Goal: Transaction & Acquisition: Purchase product/service

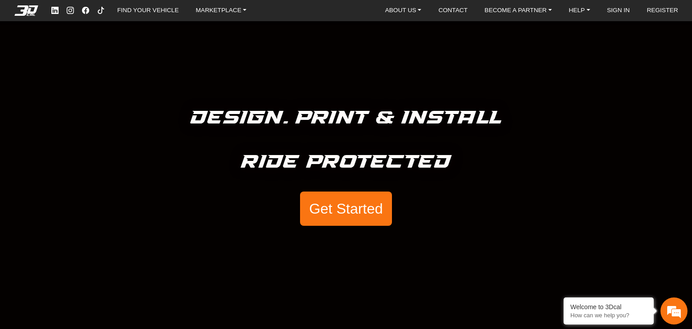
drag, startPoint x: 562, startPoint y: 263, endPoint x: 558, endPoint y: 260, distance: 5.4
click at [562, 263] on div "Design. Print & Install Ride Protected Get Started" at bounding box center [346, 164] width 692 height 329
drag, startPoint x: 432, startPoint y: 281, endPoint x: 435, endPoint y: 272, distance: 8.8
click at [432, 274] on div "Design. Print & Install Ride Protected Get Started" at bounding box center [346, 164] width 692 height 329
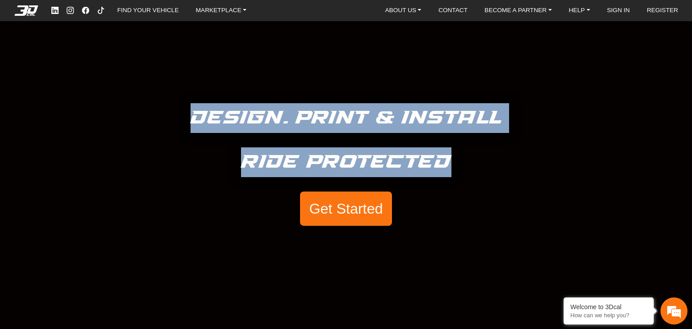
drag, startPoint x: 514, startPoint y: 234, endPoint x: 105, endPoint y: 124, distance: 423.8
click at [116, 76] on div "Design. Print & Install Ride Protected Get Started" at bounding box center [346, 164] width 692 height 329
click at [515, 214] on div "Design. Print & Install Ride Protected Get Started" at bounding box center [346, 164] width 692 height 329
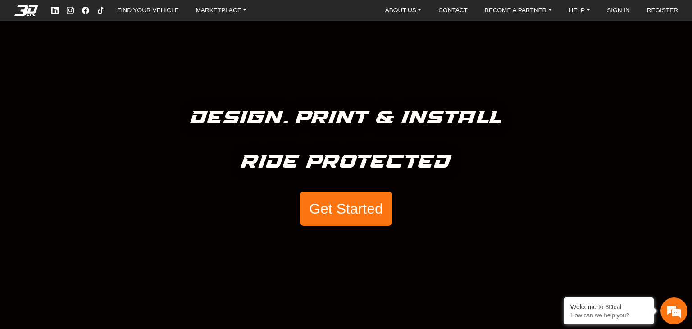
click at [362, 202] on button "Get Started" at bounding box center [346, 208] width 92 height 34
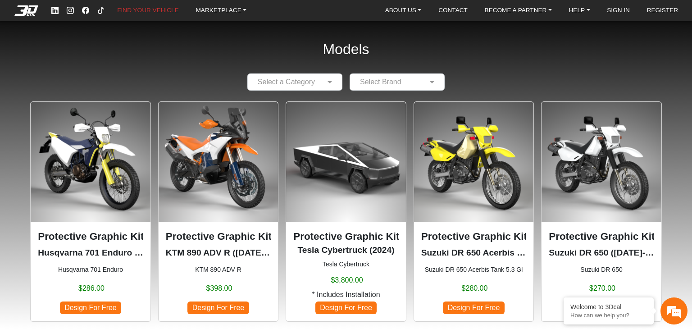
drag, startPoint x: 274, startPoint y: 171, endPoint x: 355, endPoint y: 168, distance: 81.1
click at [274, 170] on img at bounding box center [219, 162] width 120 height 120
click at [291, 80] on input "text" at bounding box center [285, 82] width 67 height 11
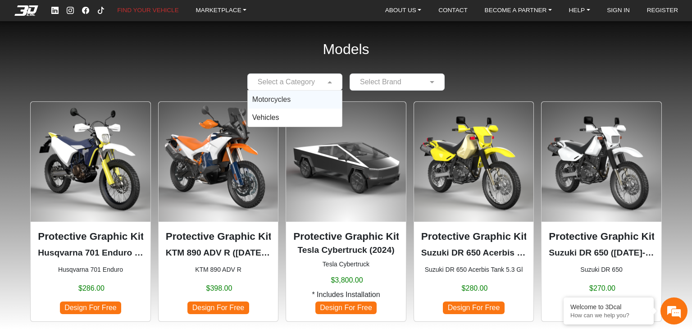
click at [284, 99] on span "Motorcycles" at bounding box center [271, 99] width 38 height 8
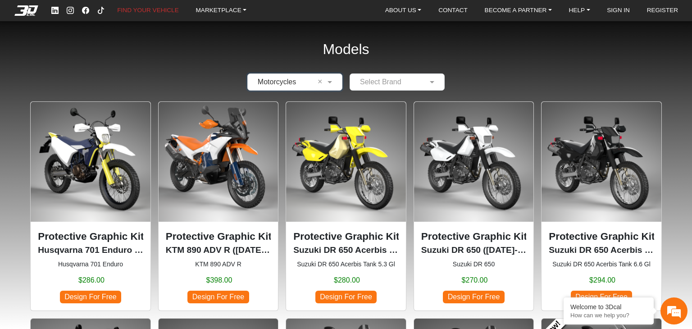
click at [417, 87] on div "Select Brand" at bounding box center [396, 81] width 95 height 17
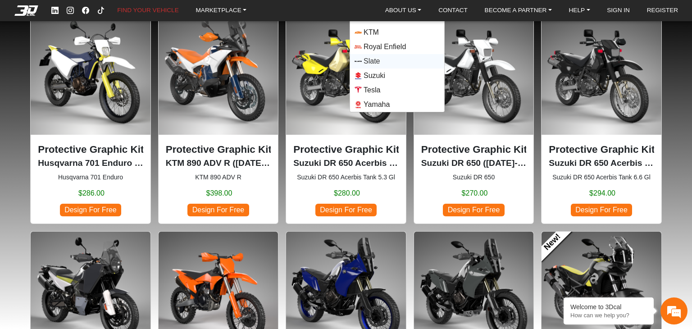
scroll to position [90, 0]
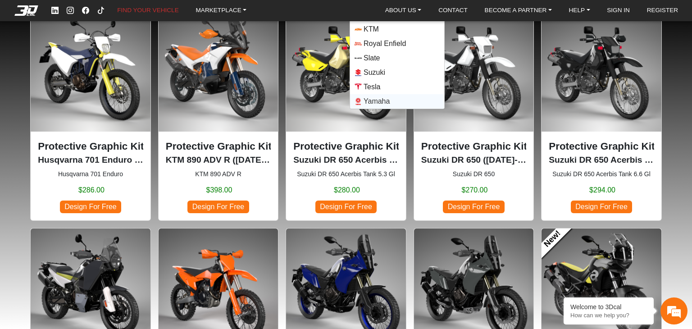
click at [375, 100] on span "Yamaha" at bounding box center [376, 101] width 26 height 11
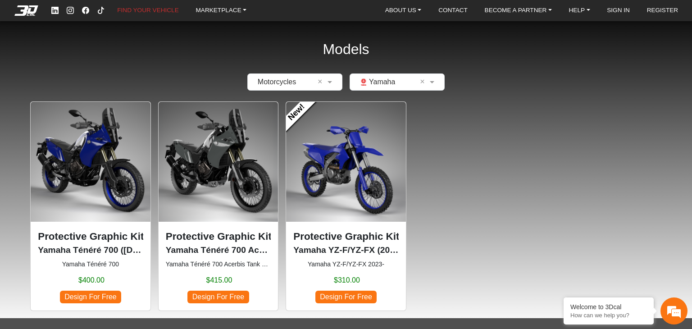
drag, startPoint x: 523, startPoint y: 213, endPoint x: 509, endPoint y: 216, distance: 14.4
click at [509, 216] on div "Protective Graphic Kit Yamaha Ténéré 700 ([DATE]-[DATE]) Yamaha Ténéré 700 $400…" at bounding box center [346, 205] width 634 height 209
click at [68, 233] on p "Protective Graphic Kit" at bounding box center [90, 236] width 105 height 15
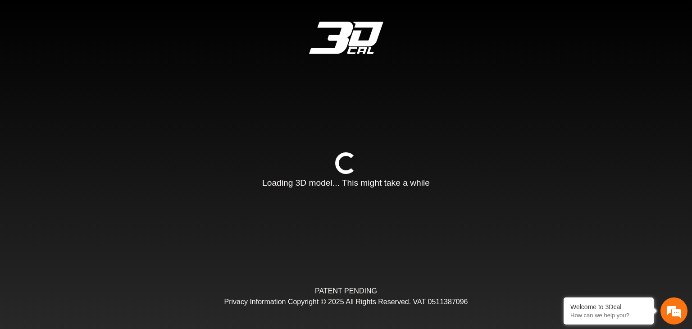
type input "*"
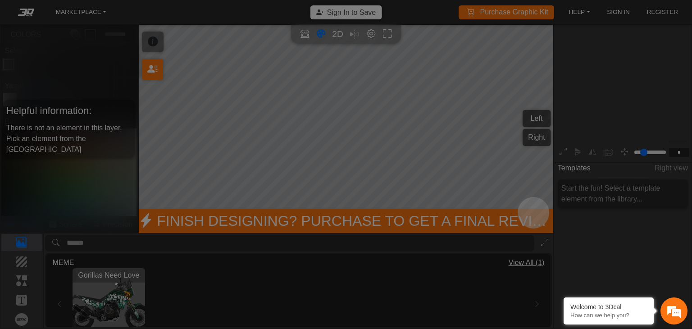
scroll to position [109, 100]
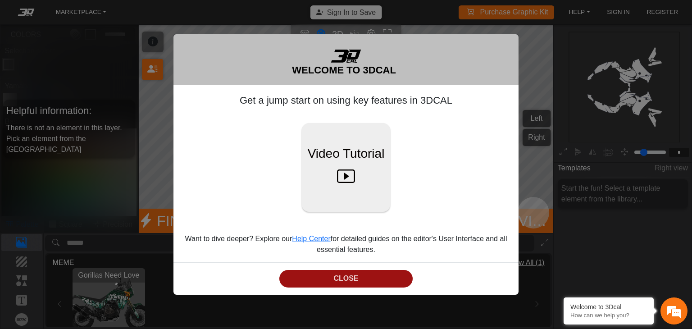
click at [367, 274] on button "CLOSE" at bounding box center [346, 279] width 134 height 18
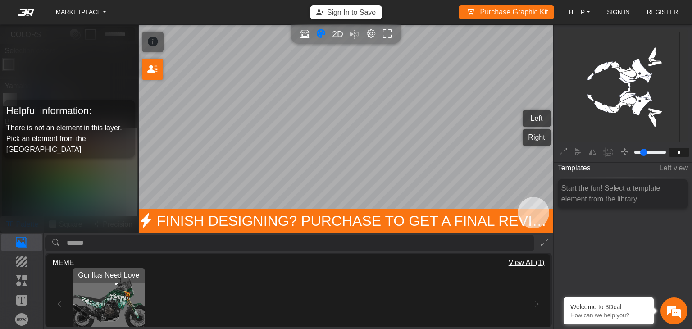
drag, startPoint x: 636, startPoint y: 87, endPoint x: 558, endPoint y: 94, distance: 78.7
click at [630, 87] on icon "background_wire_template_bg decal_t700_left_fender decal_t700_right_fender text…" at bounding box center [624, 87] width 332 height 332
click at [636, 235] on div "Templates Left view Start the fun! Select a template element from the library..." at bounding box center [622, 227] width 137 height 135
drag, startPoint x: 641, startPoint y: 270, endPoint x: 662, endPoint y: 316, distance: 50.0
click at [643, 273] on div "Templates Left view Start the fun! Select a template element from the library..." at bounding box center [622, 227] width 137 height 135
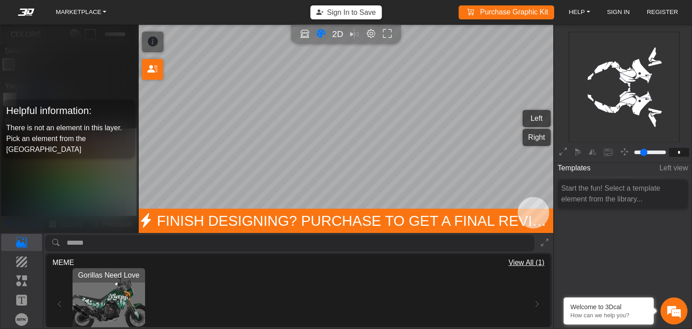
drag, startPoint x: 430, startPoint y: 276, endPoint x: 113, endPoint y: 270, distance: 316.6
click at [375, 276] on div "Gorillas Need Love Loading..." at bounding box center [298, 304] width 463 height 72
click at [25, 264] on p "Background" at bounding box center [22, 261] width 40 height 11
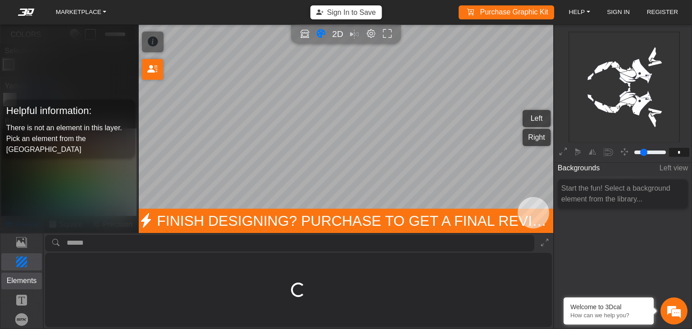
click at [17, 281] on p "Elements" at bounding box center [22, 280] width 40 height 11
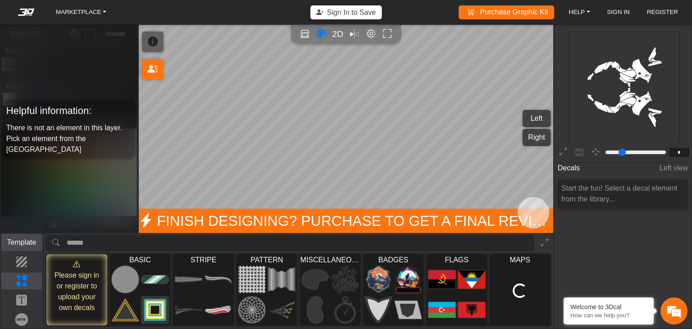
click at [23, 248] on button "Template" at bounding box center [21, 242] width 41 height 17
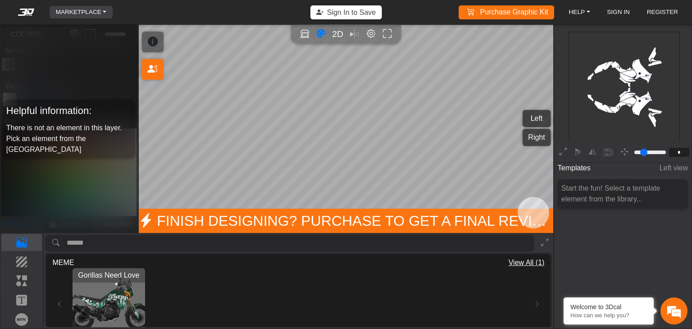
click at [92, 8] on link "MARKETPLACE" at bounding box center [81, 12] width 58 height 13
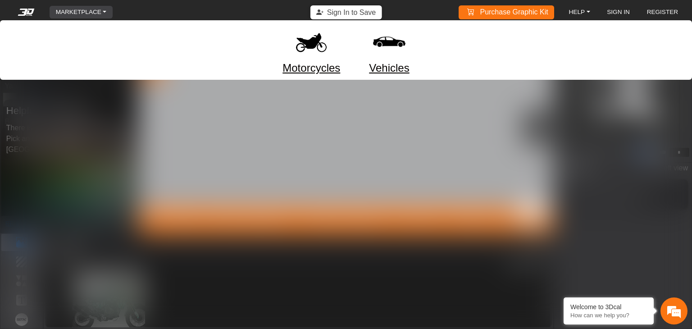
click at [298, 71] on link "Motorcycles" at bounding box center [311, 68] width 58 height 16
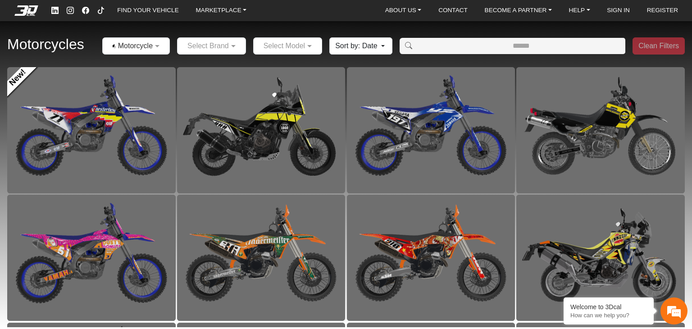
click at [206, 50] on div at bounding box center [211, 45] width 68 height 11
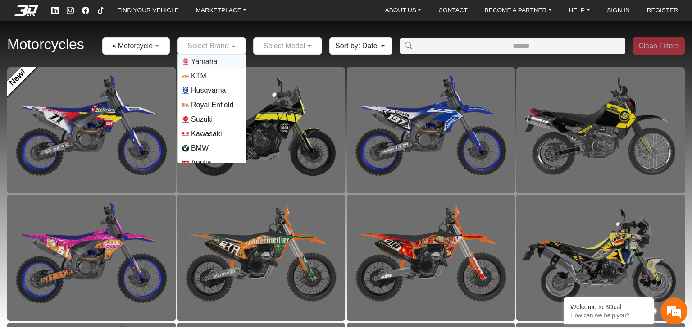
click at [216, 60] on span "Yamaha" at bounding box center [204, 61] width 26 height 11
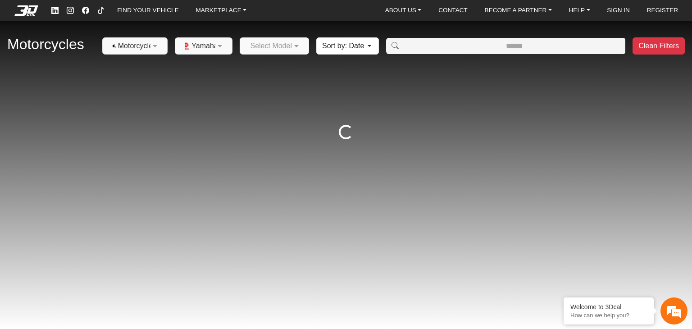
click at [287, 49] on div at bounding box center [274, 45] width 68 height 11
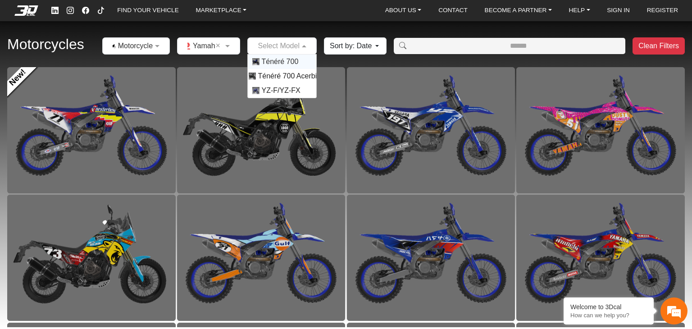
click at [294, 43] on div at bounding box center [282, 45] width 68 height 11
click at [290, 58] on span "Ténéré 700" at bounding box center [279, 61] width 37 height 11
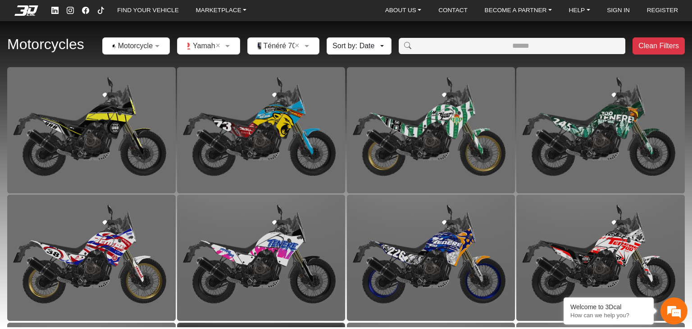
click at [371, 46] on button "Sort by: Date" at bounding box center [358, 45] width 65 height 17
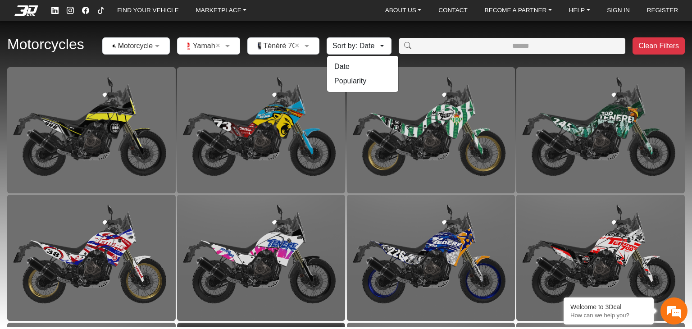
drag, startPoint x: 353, startPoint y: 19, endPoint x: 357, endPoint y: 22, distance: 4.9
click at [355, 22] on td-workspace-marketplace "FIND YOUR VEHICLE MARKETPLACE ABOUT US About Us Our Materials Blog CONTACT BECO…" at bounding box center [346, 164] width 692 height 329
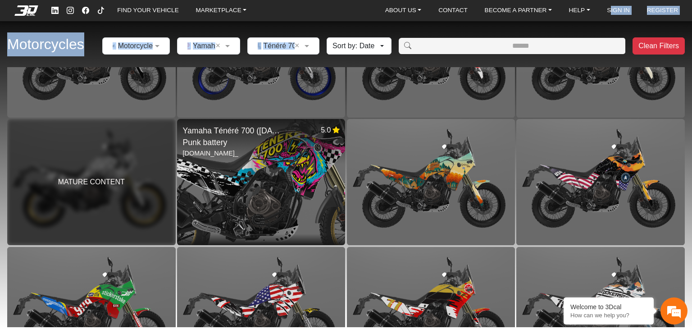
scroll to position [719, 0]
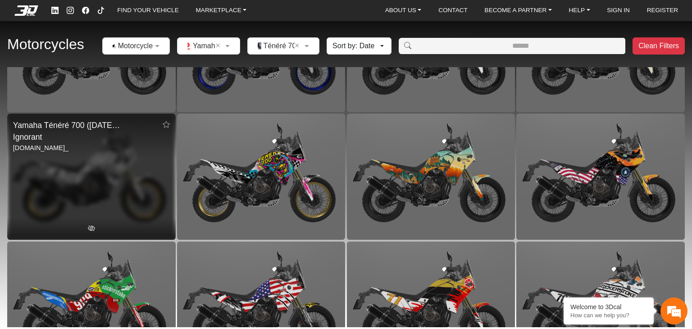
click at [94, 222] on div "MATURE CONTENT" at bounding box center [91, 176] width 168 height 126
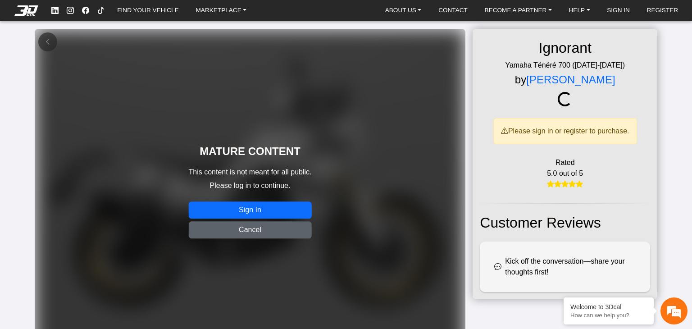
click at [250, 231] on button "Cancel" at bounding box center [250, 229] width 123 height 17
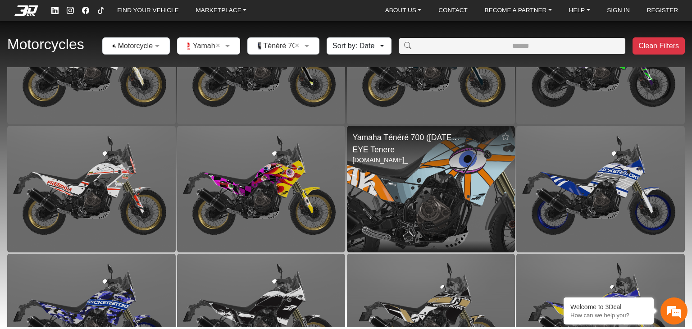
scroll to position [2410, 0]
